Goal: Book appointment/travel/reservation

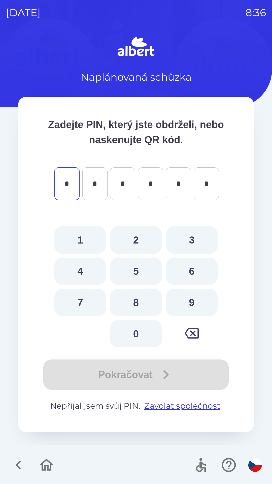
click at [18, 468] on icon "button" at bounding box center [18, 464] width 17 height 17
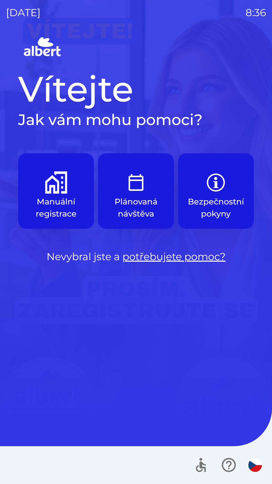
click at [56, 163] on button "Manuální registrace" at bounding box center [56, 191] width 76 height 76
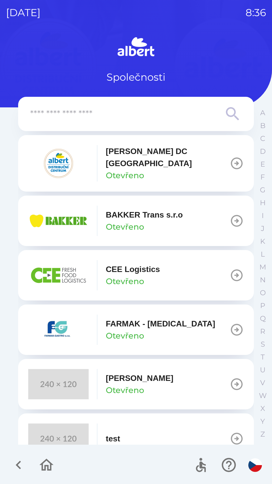
click at [121, 156] on p "[PERSON_NAME] DC [GEOGRAPHIC_DATA]" at bounding box center [168, 157] width 124 height 24
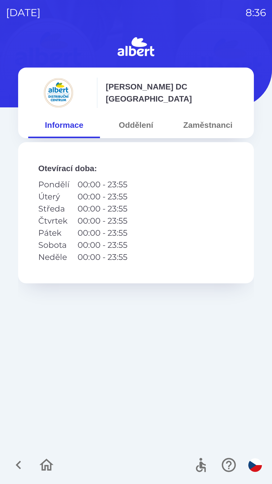
click at [128, 122] on button "Oddělení" at bounding box center [136, 125] width 72 height 18
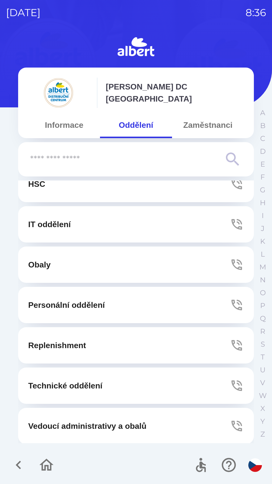
scroll to position [57, 0]
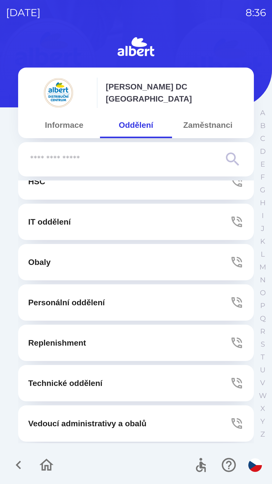
click at [46, 259] on p "Obaly" at bounding box center [39, 262] width 22 height 12
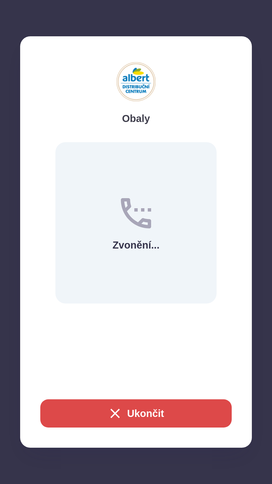
click at [92, 417] on button "Ukončit" at bounding box center [135, 413] width 191 height 28
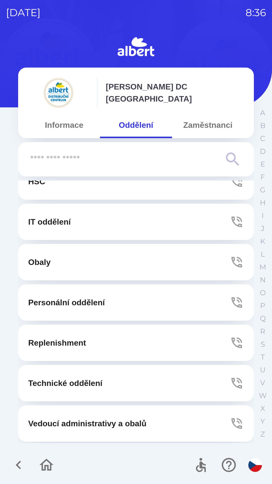
click at [57, 382] on p "Technické oddělení" at bounding box center [65, 383] width 74 height 12
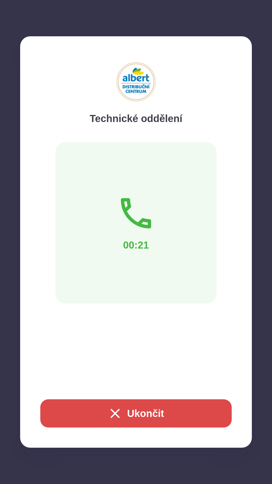
click at [211, 407] on button "Ukončit" at bounding box center [135, 413] width 191 height 28
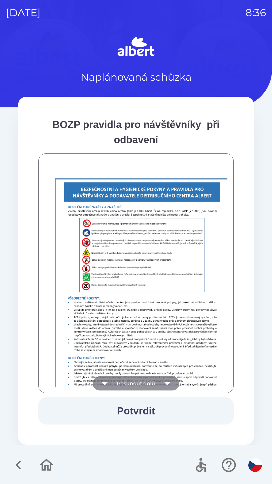
click at [133, 379] on button "Posunout dolů" at bounding box center [136, 383] width 87 height 14
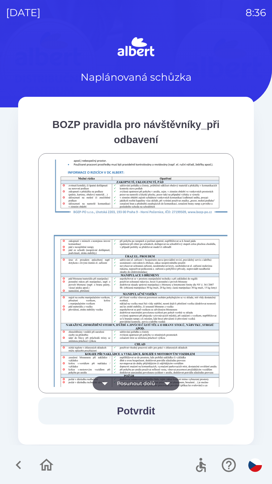
click at [131, 380] on button "Posunout dolů" at bounding box center [136, 383] width 87 height 14
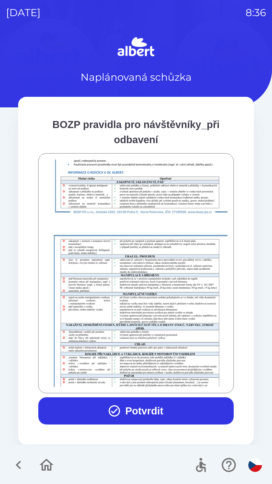
scroll to position [354, 0]
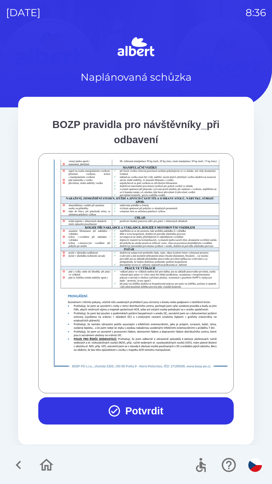
click at [142, 411] on button "Potvrdit" at bounding box center [135, 410] width 195 height 27
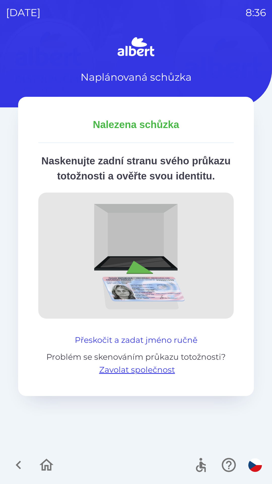
click at [121, 346] on button "Přeskočit a zadat jméno ručně" at bounding box center [136, 340] width 127 height 12
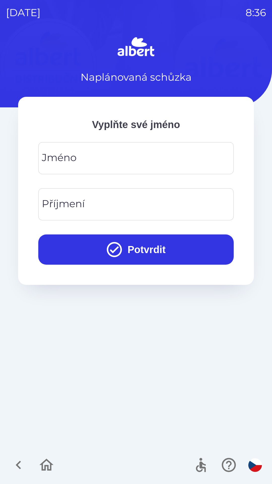
click at [86, 164] on input "Jméno" at bounding box center [135, 158] width 183 height 20
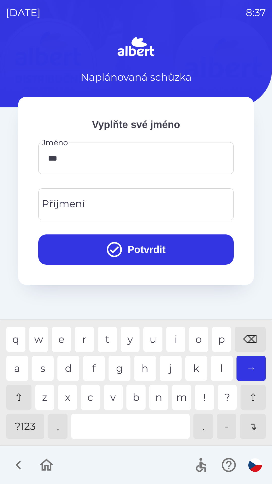
click at [41, 395] on div "z" at bounding box center [44, 396] width 19 height 25
click at [21, 379] on div "a" at bounding box center [17, 367] width 22 height 25
type input "*****"
click at [96, 207] on input "Příjmení" at bounding box center [135, 204] width 183 height 20
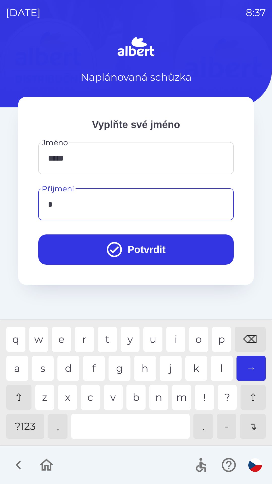
click at [157, 392] on div "n" at bounding box center [158, 396] width 19 height 25
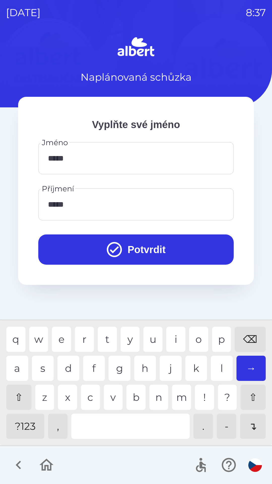
click at [82, 338] on div "r" at bounding box center [84, 338] width 19 height 25
click at [154, 396] on div "n" at bounding box center [158, 396] width 19 height 25
click at [122, 336] on div "y" at bounding box center [130, 338] width 19 height 25
type input "********"
click at [143, 248] on button "Potvrdit" at bounding box center [135, 249] width 195 height 30
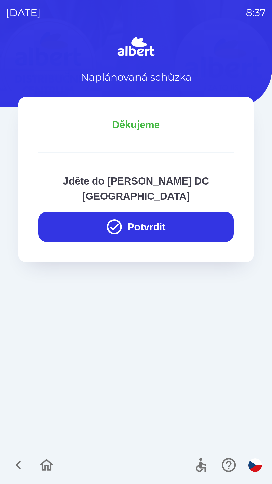
click at [138, 212] on button "Potvrdit" at bounding box center [135, 227] width 195 height 30
